Goal: Task Accomplishment & Management: Complete application form

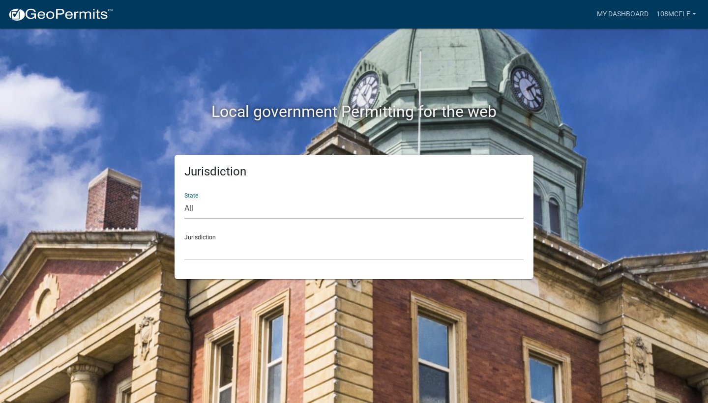
select select "[US_STATE]"
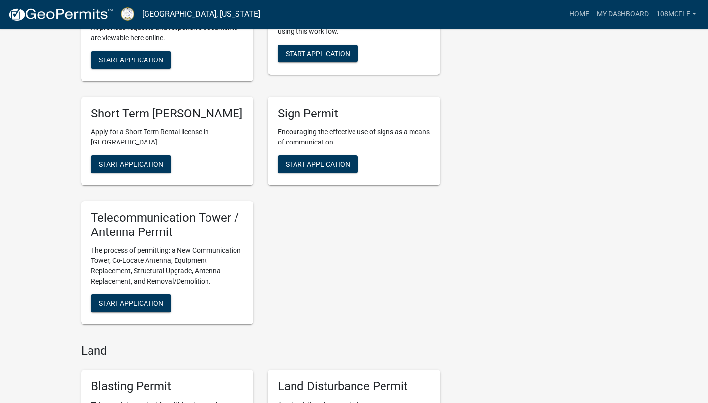
scroll to position [980, 0]
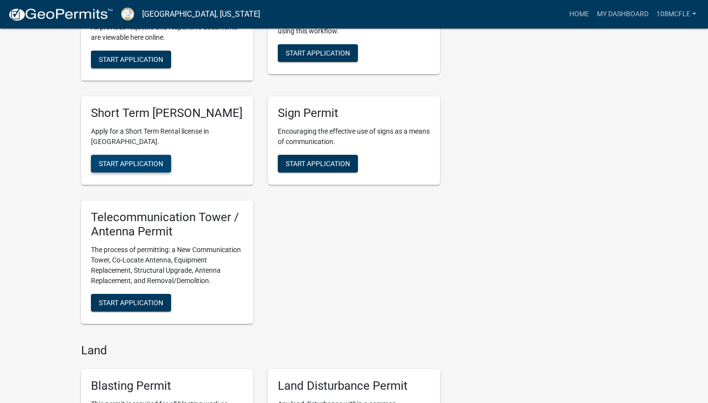
click at [127, 168] on span "Start Application" at bounding box center [131, 164] width 64 height 8
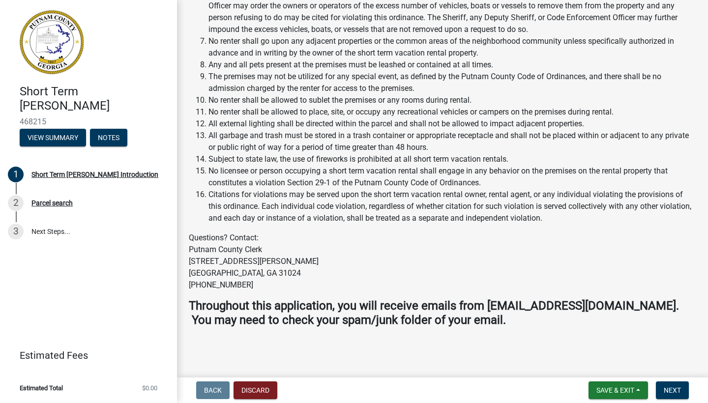
scroll to position [1427, 0]
click at [589, 389] on span "Next" at bounding box center [672, 391] width 17 height 8
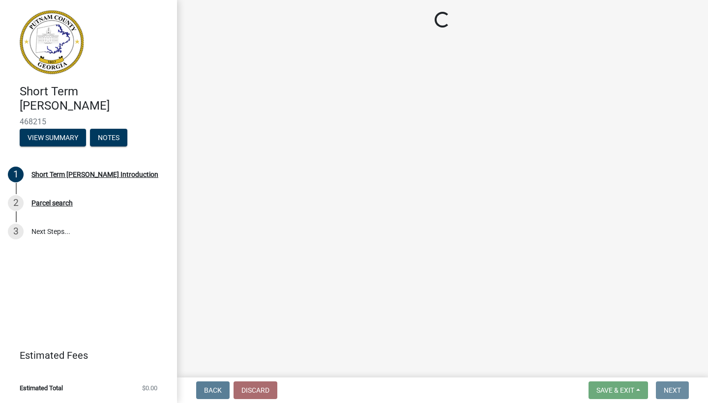
scroll to position [0, 0]
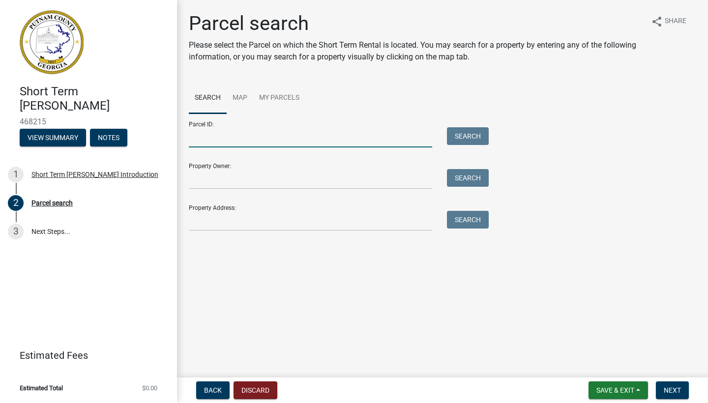
click at [209, 141] on input "Parcel ID:" at bounding box center [310, 137] width 243 height 20
click at [226, 184] on input "Property Owner:" at bounding box center [310, 179] width 243 height 20
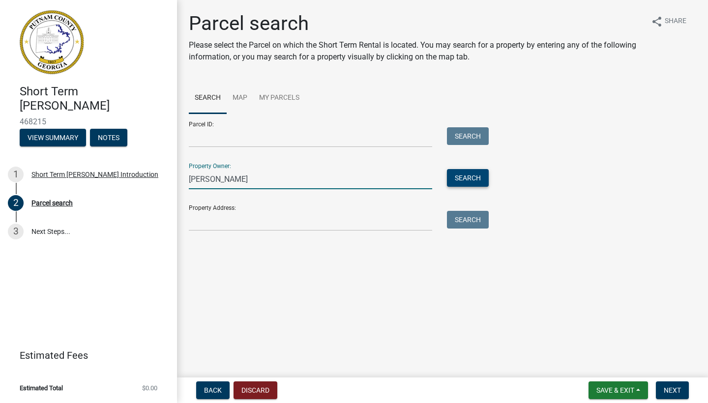
type input "[PERSON_NAME]"
click at [461, 179] on button "Search" at bounding box center [468, 178] width 42 height 18
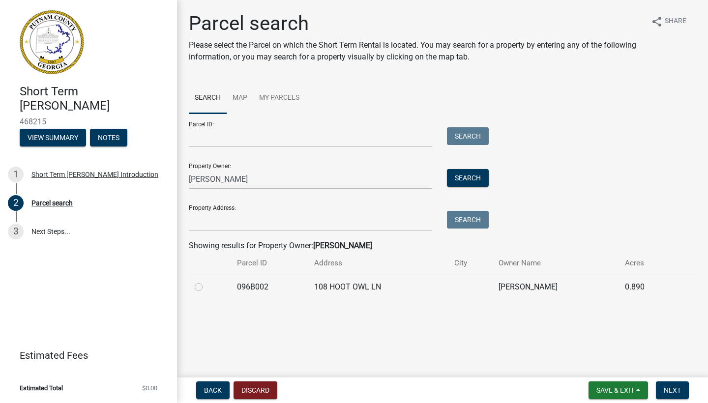
click at [207, 281] on label at bounding box center [207, 281] width 0 height 0
click at [207, 286] on input "radio" at bounding box center [210, 284] width 6 height 6
radio input "true"
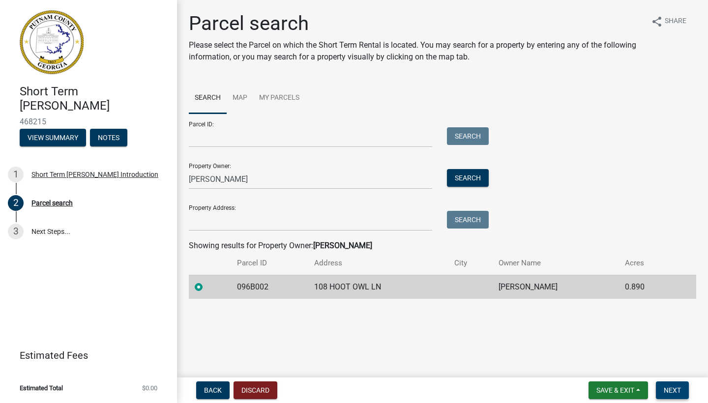
click at [589, 385] on button "Next" at bounding box center [672, 391] width 33 height 18
click at [589, 392] on span "Next" at bounding box center [672, 391] width 17 height 8
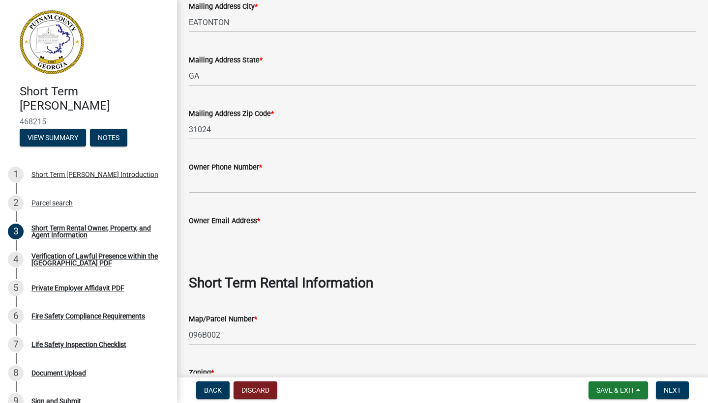
scroll to position [247, 0]
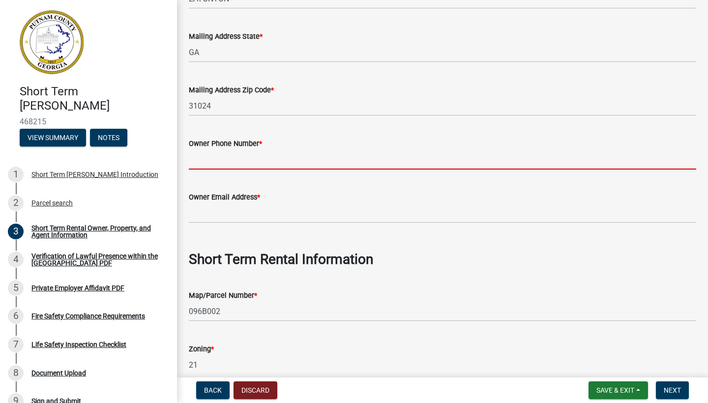
click at [214, 160] on input "Owner Phone Number *" at bounding box center [443, 160] width 508 height 20
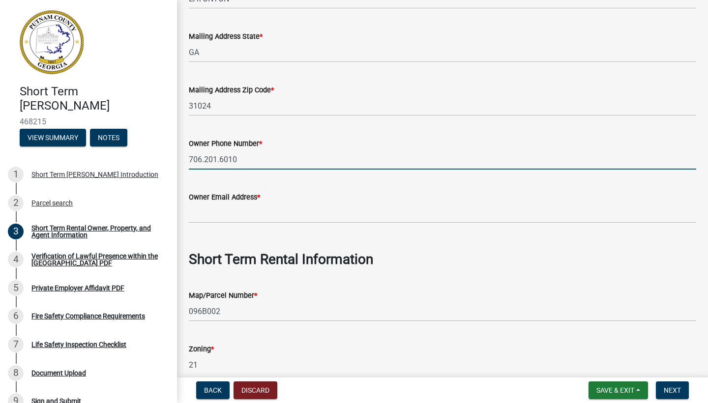
type input "706.201.6010"
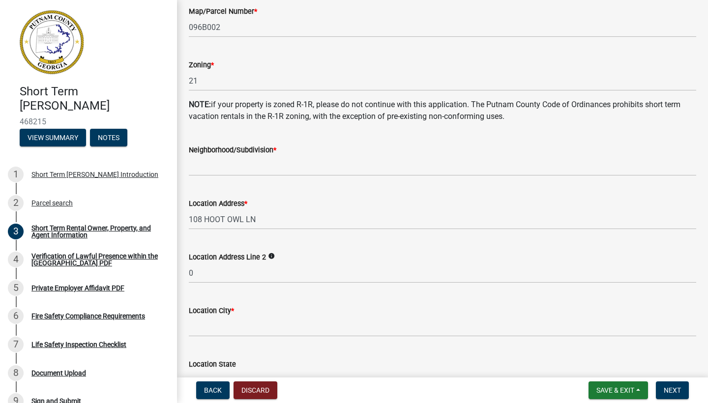
scroll to position [534, 0]
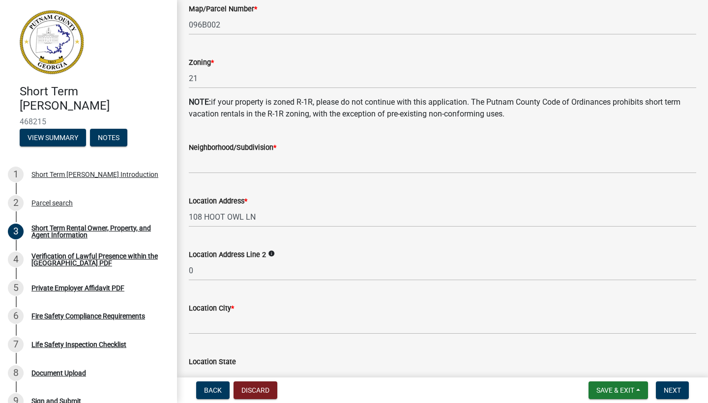
type input "[EMAIL_ADDRESS][DOMAIN_NAME]"
click at [204, 164] on input "Neighborhood/Subdivision *" at bounding box center [443, 163] width 508 height 20
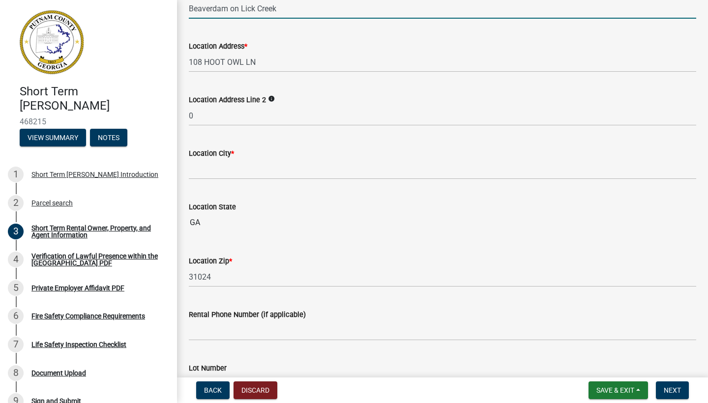
scroll to position [691, 0]
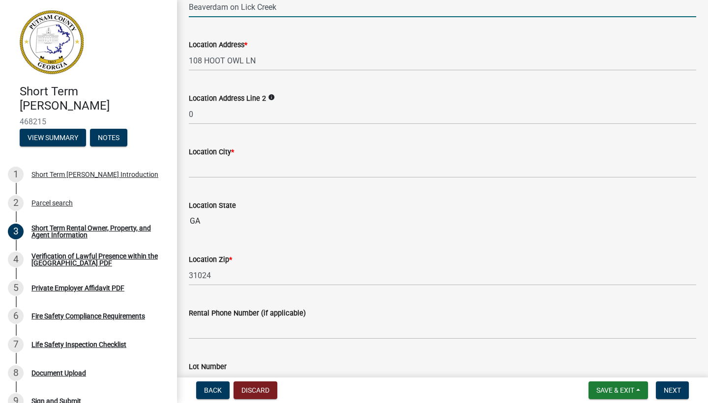
type input "Beaverdam on Lick Creek"
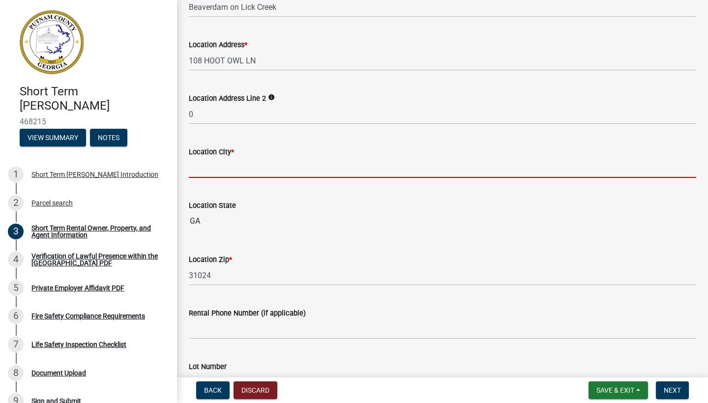
click at [214, 172] on input "Location City *" at bounding box center [443, 168] width 508 height 20
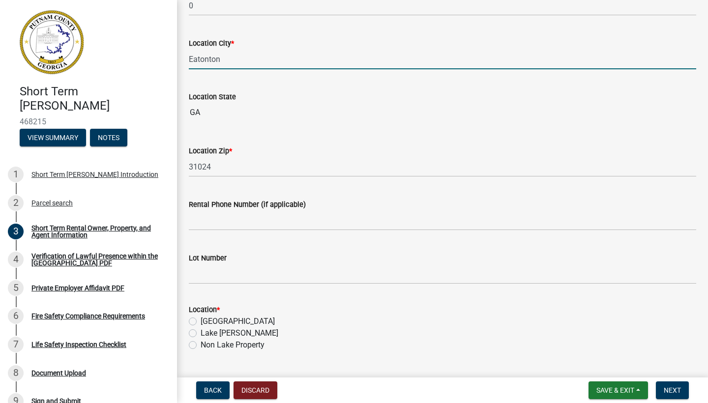
scroll to position [800, 0]
type input "Eatonton"
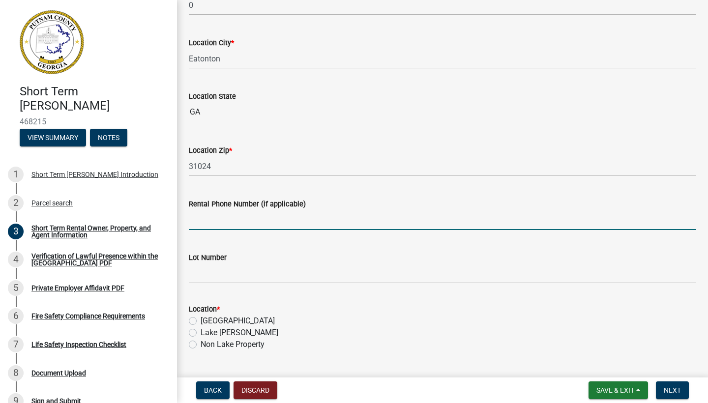
click at [207, 220] on input "Rental Phone Number (if applicable)" at bounding box center [443, 220] width 508 height 20
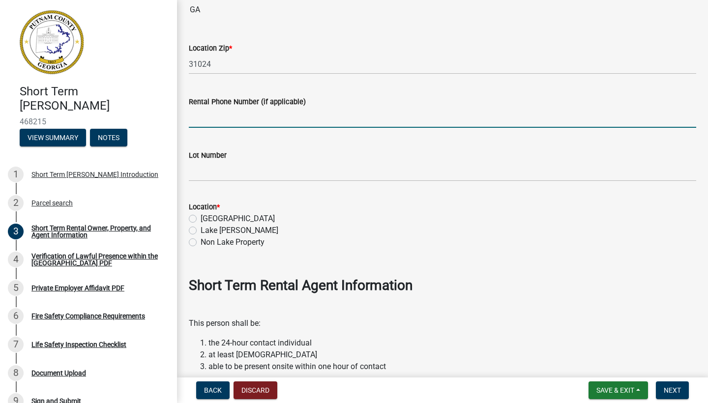
click at [201, 216] on label "[GEOGRAPHIC_DATA]" at bounding box center [238, 219] width 74 height 12
click at [201, 216] on input "[GEOGRAPHIC_DATA]" at bounding box center [204, 216] width 6 height 6
radio input "true"
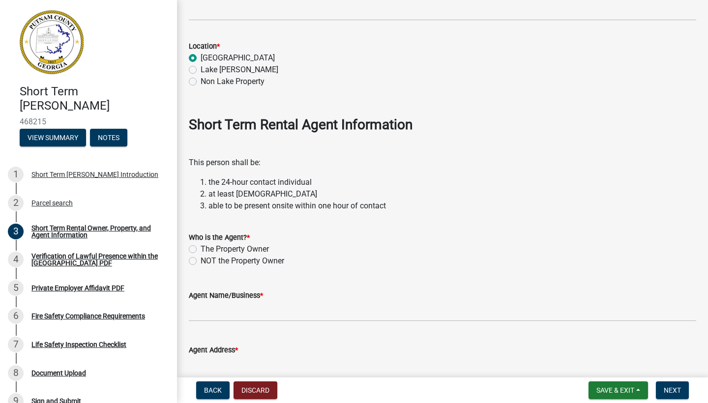
scroll to position [1064, 0]
click at [201, 246] on label "The Property Owner" at bounding box center [235, 248] width 68 height 12
click at [201, 246] on input "The Property Owner" at bounding box center [204, 245] width 6 height 6
radio input "true"
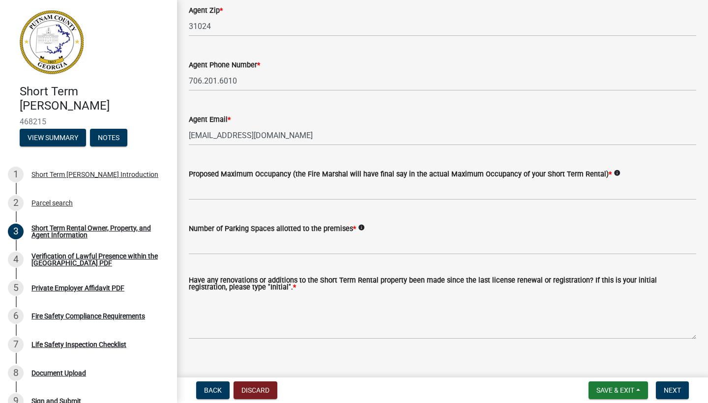
scroll to position [1568, 0]
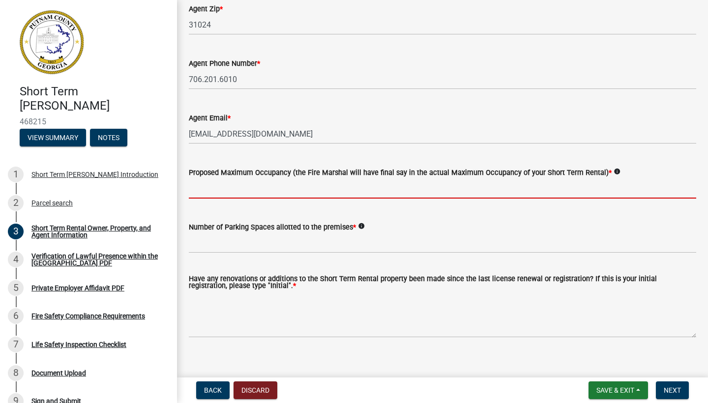
click at [219, 190] on input "text" at bounding box center [443, 189] width 508 height 20
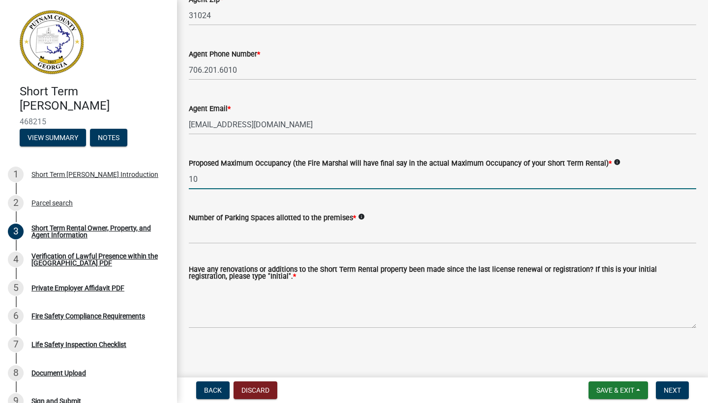
scroll to position [1577, 0]
type input "10"
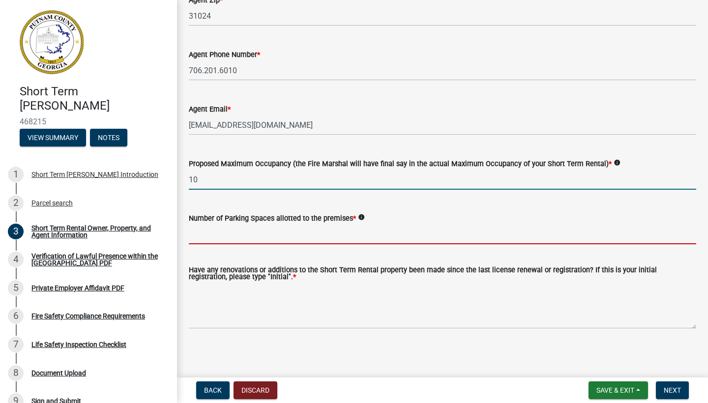
click at [216, 234] on input "text" at bounding box center [443, 234] width 508 height 20
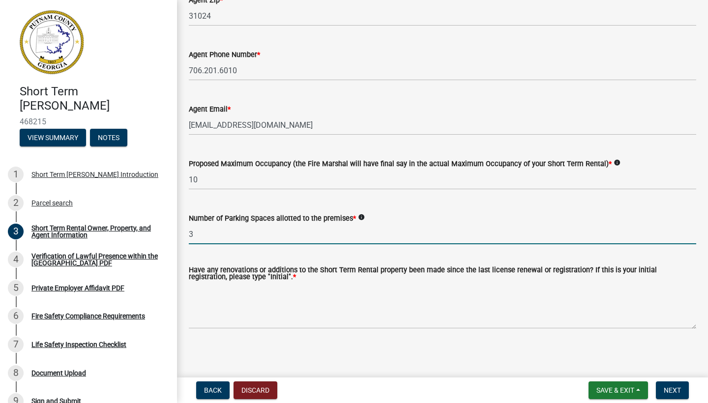
scroll to position [0, 0]
type input "3"
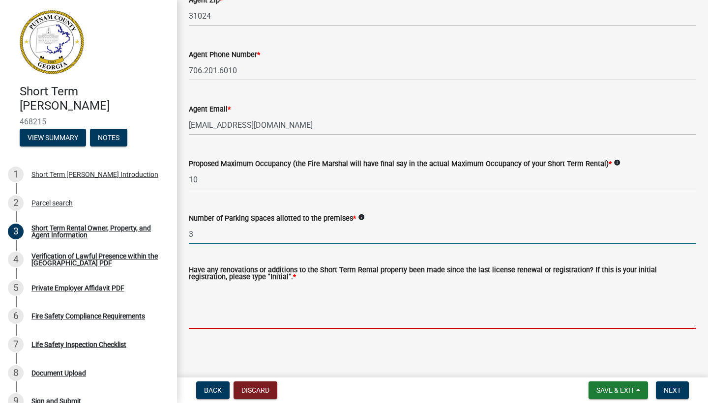
click at [233, 318] on textarea "Have any renovations or additions to the Short Term Rental property been made s…" at bounding box center [443, 306] width 508 height 46
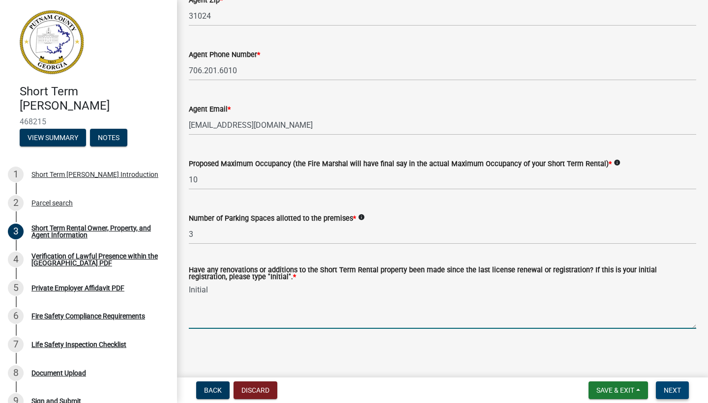
type textarea "Initial"
click at [589, 389] on span "Next" at bounding box center [672, 391] width 17 height 8
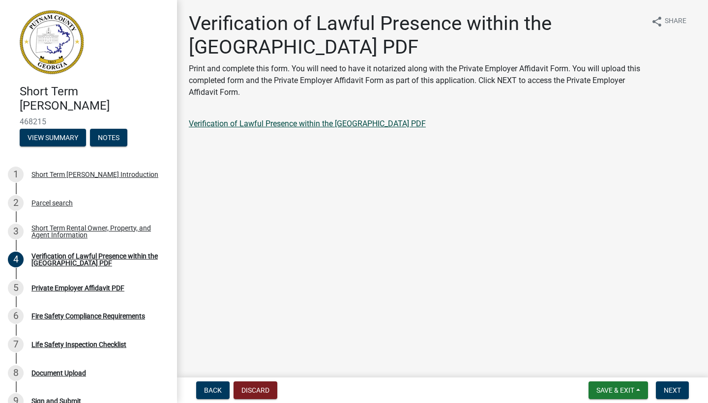
click at [299, 125] on link "Verification of Lawful Presence within the [GEOGRAPHIC_DATA] PDF" at bounding box center [307, 123] width 237 height 9
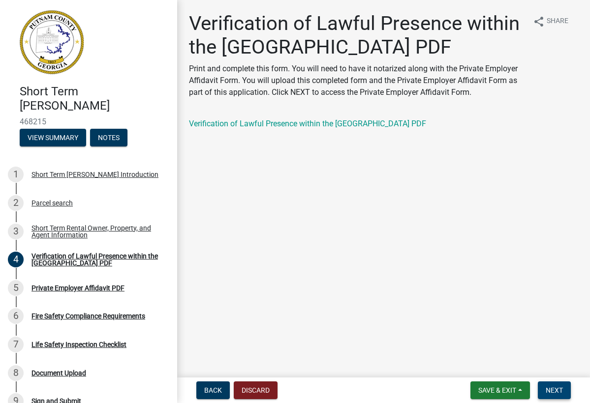
click at [554, 392] on span "Next" at bounding box center [553, 391] width 17 height 8
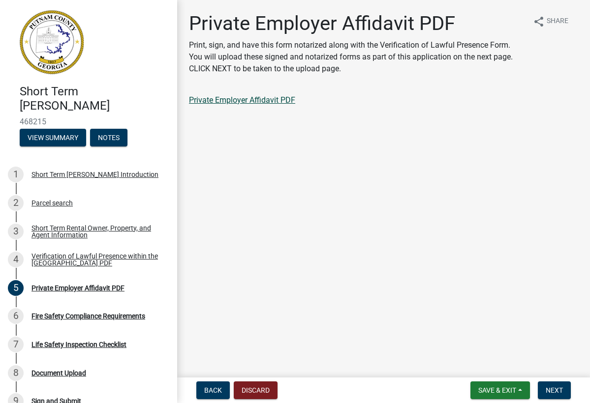
click at [257, 101] on link "Private Employer Affidavit PDF" at bounding box center [242, 99] width 106 height 9
click at [558, 388] on span "Next" at bounding box center [553, 391] width 17 height 8
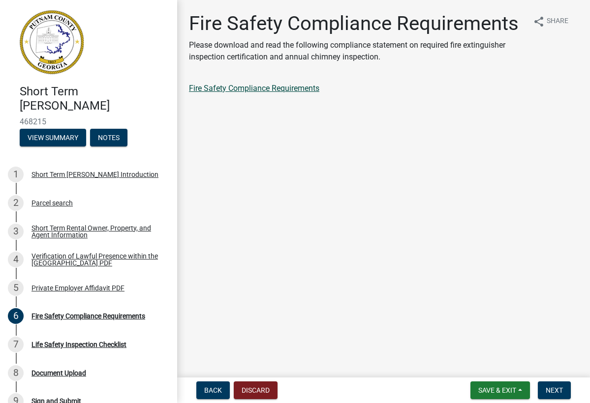
click at [247, 89] on link "Fire Safety Compliance Requirements" at bounding box center [254, 88] width 130 height 9
click at [556, 393] on span "Next" at bounding box center [553, 391] width 17 height 8
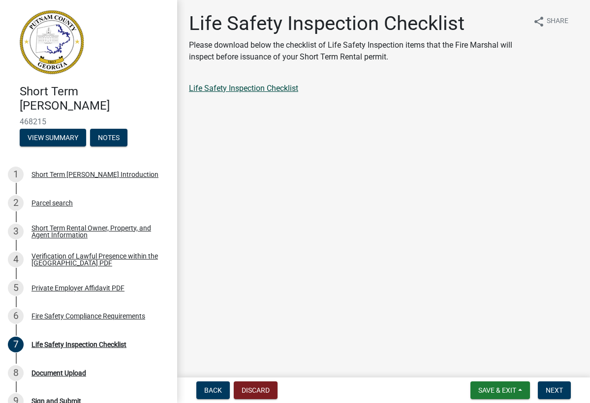
click at [248, 90] on link "Life Safety Inspection Checklist" at bounding box center [243, 88] width 109 height 9
click at [552, 394] on button "Next" at bounding box center [554, 391] width 33 height 18
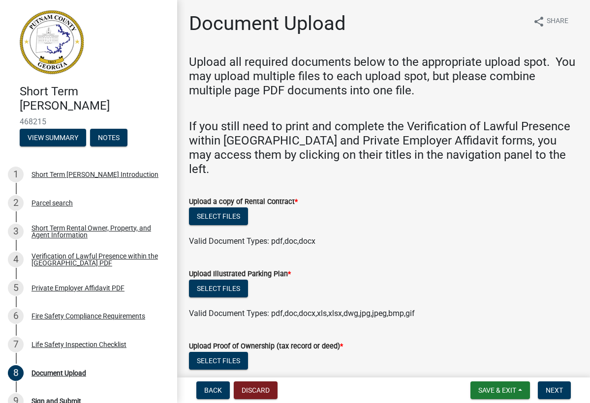
click at [528, 280] on div "Select files" at bounding box center [383, 290] width 389 height 20
